Goal: Task Accomplishment & Management: Manage account settings

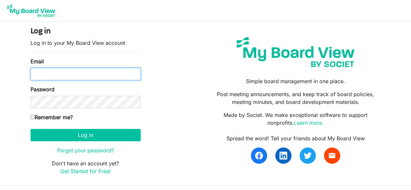
click at [57, 76] on input "Email" at bounding box center [86, 74] width 110 height 12
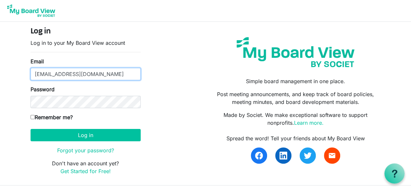
type input "[EMAIL_ADDRESS][DOMAIN_NAME]"
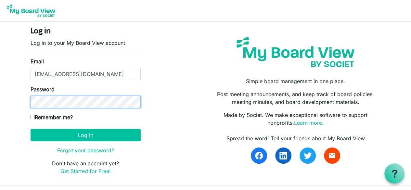
click at [31, 129] on button "Log in" at bounding box center [86, 135] width 110 height 12
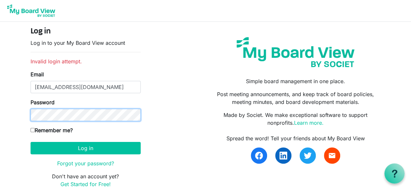
click at [31, 142] on button "Log in" at bounding box center [86, 148] width 110 height 12
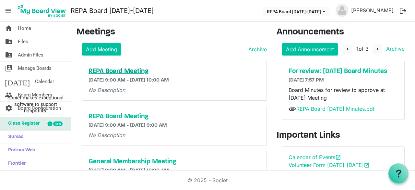
click at [123, 71] on h5 "REPA Board Meeting" at bounding box center [175, 71] width 172 height 8
click at [22, 42] on span "Files" at bounding box center [23, 41] width 10 height 13
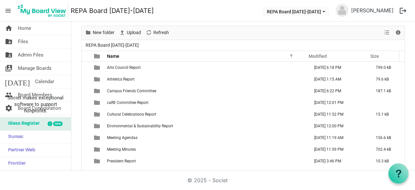
scroll to position [34, 0]
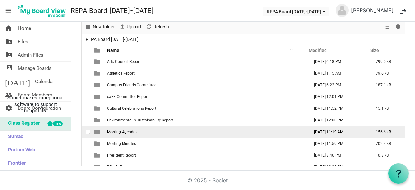
click at [117, 130] on span "Meeting Agendas" at bounding box center [122, 131] width 31 height 5
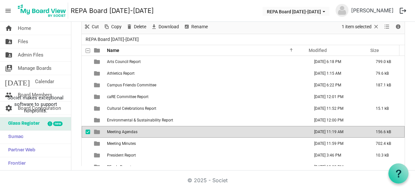
click at [96, 131] on span "is template cell column header type" at bounding box center [97, 132] width 6 height 6
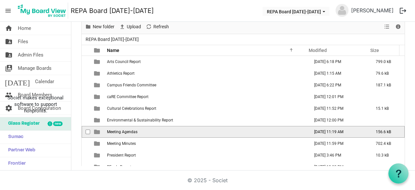
click at [96, 131] on span "is template cell column header type" at bounding box center [97, 132] width 6 height 6
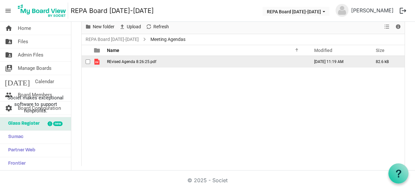
click at [141, 61] on span "REvised Agenda 8:26:25.pdf" at bounding box center [131, 61] width 49 height 5
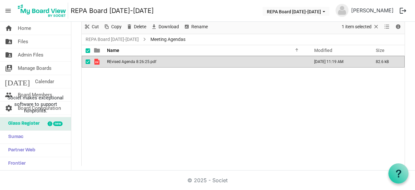
click at [141, 61] on span "REvised Agenda 8:26:25.pdf" at bounding box center [131, 61] width 49 height 5
click at [129, 62] on span "REvised Agenda 8:26:25.pdf" at bounding box center [131, 61] width 49 height 5
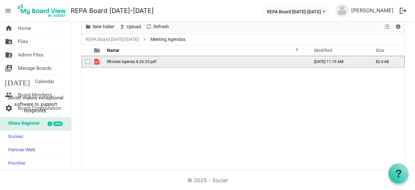
click at [129, 62] on span "REvised Agenda 8:26:25.pdf" at bounding box center [131, 61] width 49 height 5
